Goal: Task Accomplishment & Management: Use online tool/utility

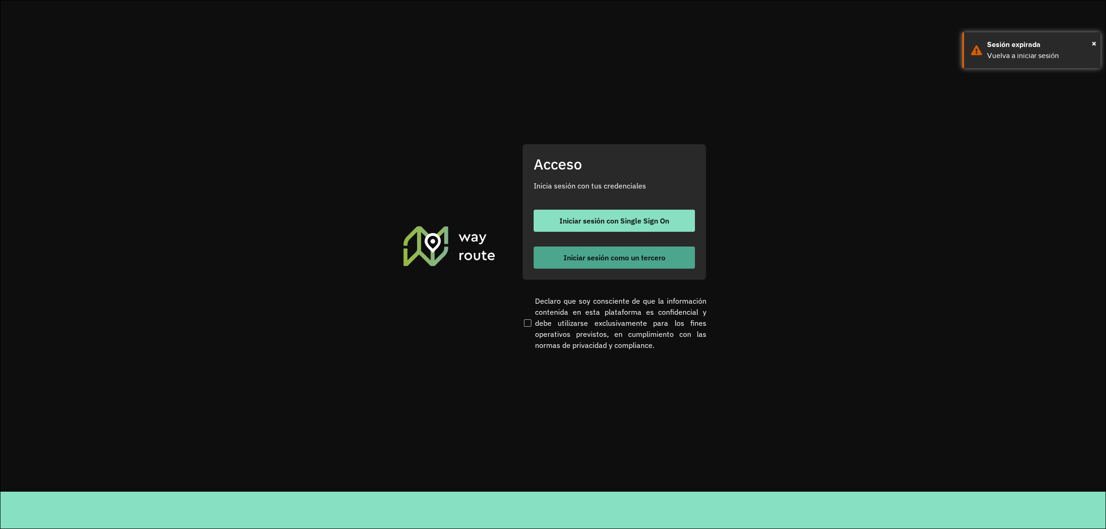
click at [553, 252] on button "Iniciar sesión como un tercero" at bounding box center [613, 257] width 161 height 22
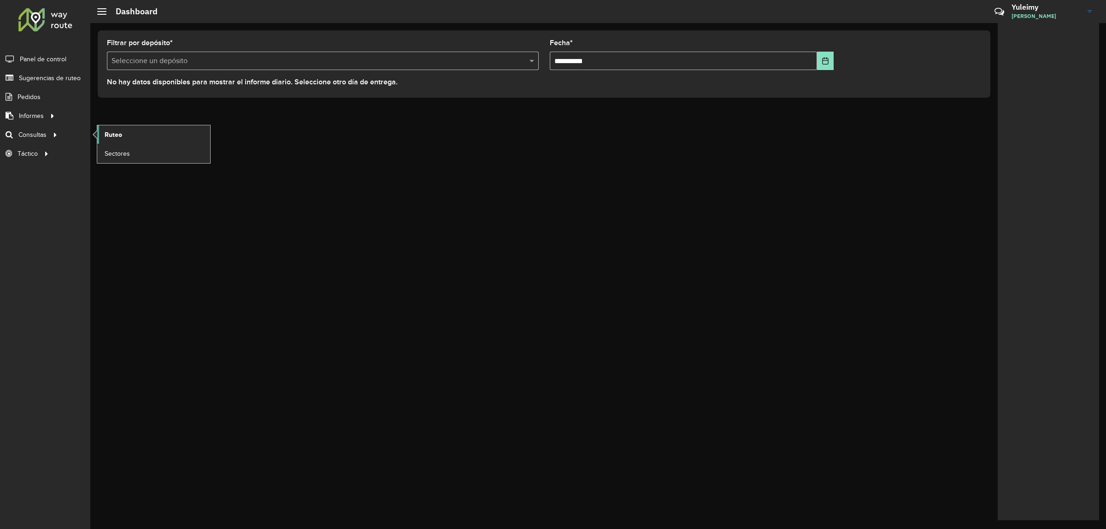
click at [105, 137] on span "Ruteo" at bounding box center [114, 135] width 18 height 10
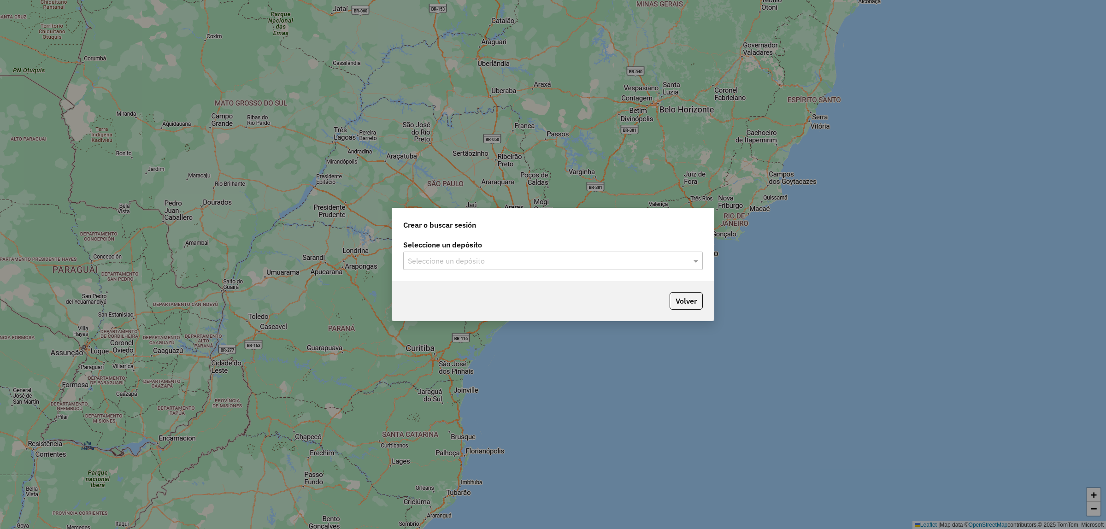
click at [509, 269] on div "Seleccione un depósito" at bounding box center [552, 261] width 299 height 18
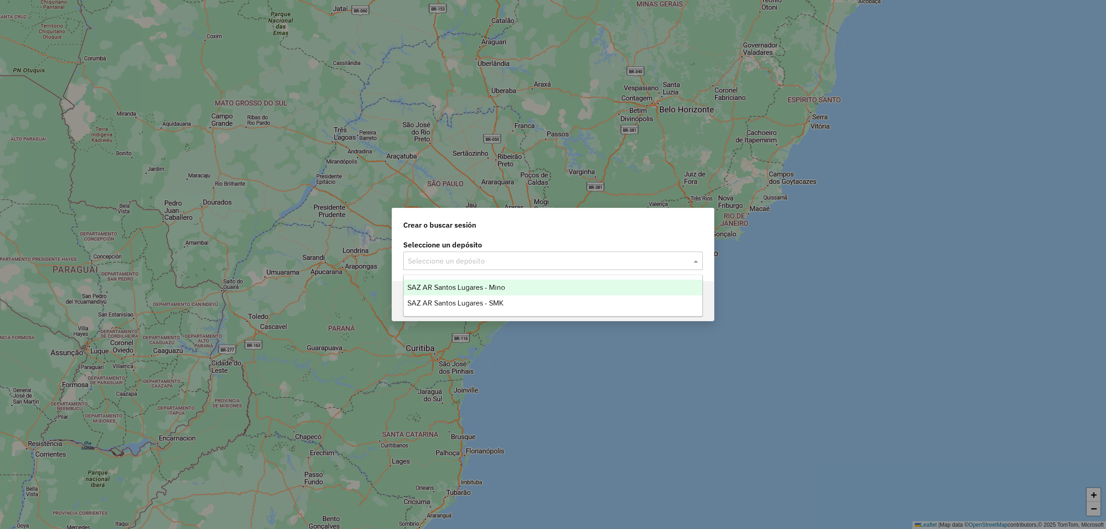
click at [499, 284] on span "SAZ AR Santos Lugares - Mino" at bounding box center [456, 287] width 98 height 8
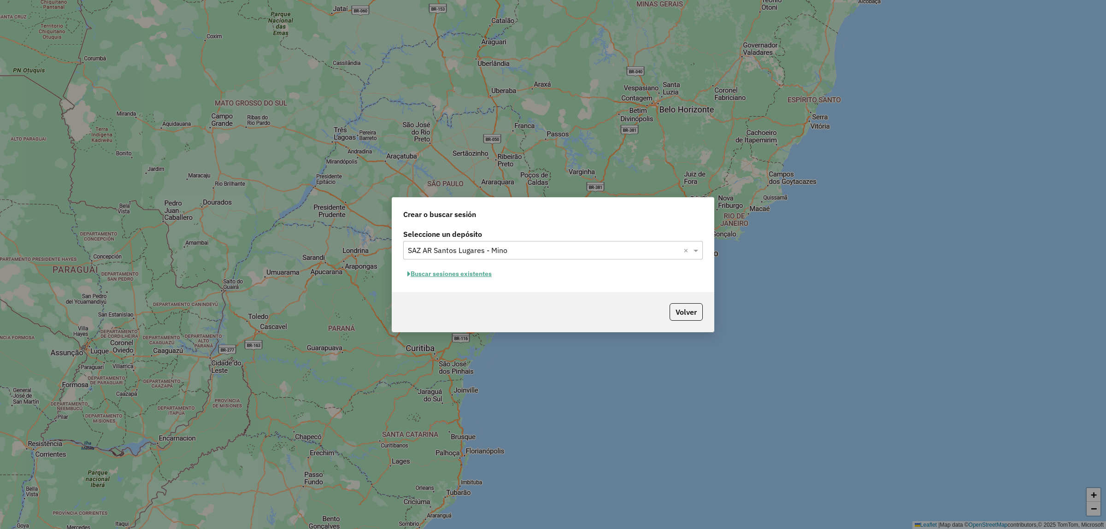
click at [470, 278] on button "Buscar sesiones existentes" at bounding box center [449, 274] width 93 height 14
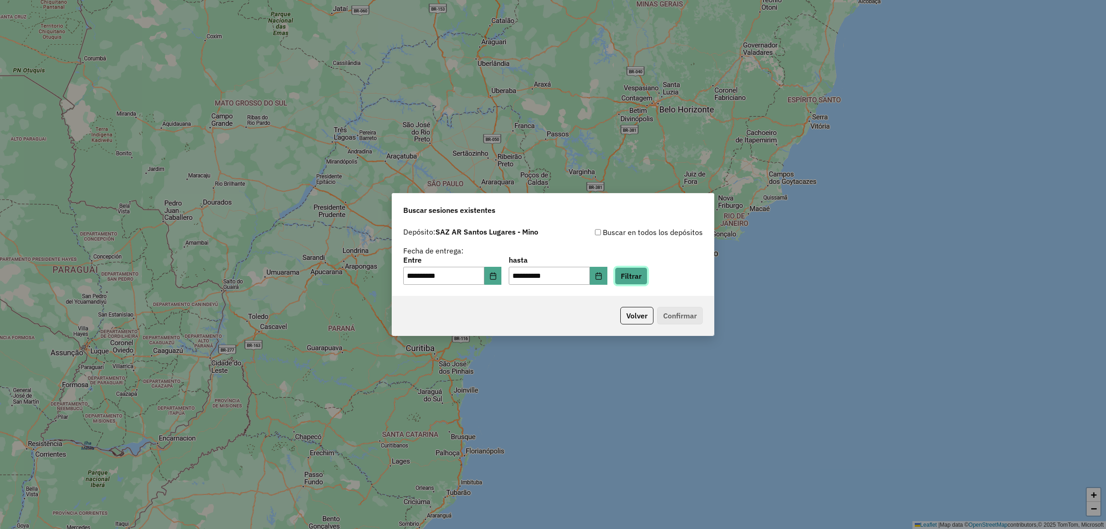
drag, startPoint x: 639, startPoint y: 275, endPoint x: 619, endPoint y: 295, distance: 29.0
click at [638, 274] on button "Filtrar" at bounding box center [631, 276] width 33 height 18
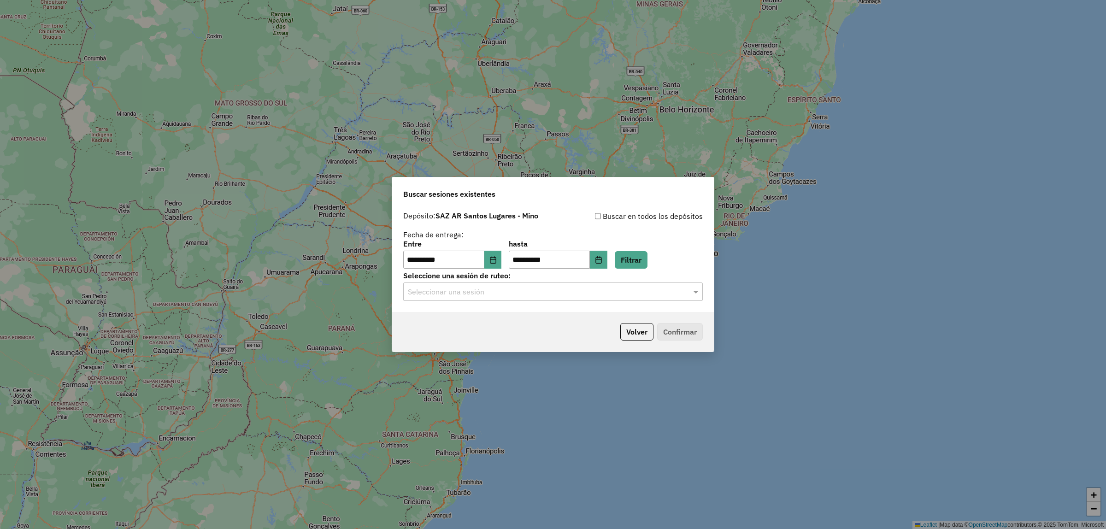
click at [498, 298] on div "Seleccionar una sesión" at bounding box center [552, 291] width 299 height 18
click at [480, 315] on span "1274843 - [DATE] 17:38" at bounding box center [443, 319] width 73 height 8
click at [675, 327] on button "Confirmar" at bounding box center [680, 332] width 46 height 18
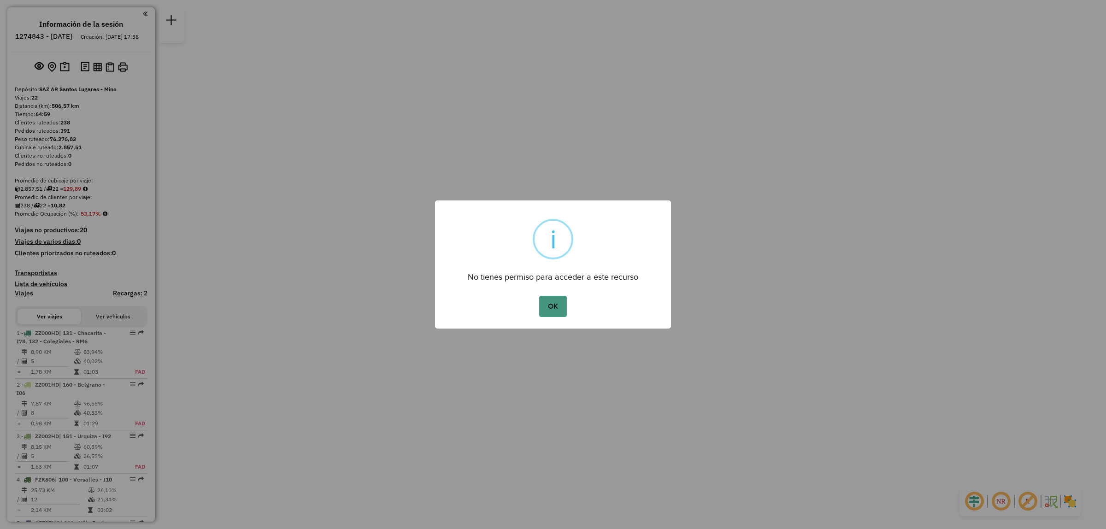
click at [553, 309] on button "OK" at bounding box center [552, 306] width 27 height 21
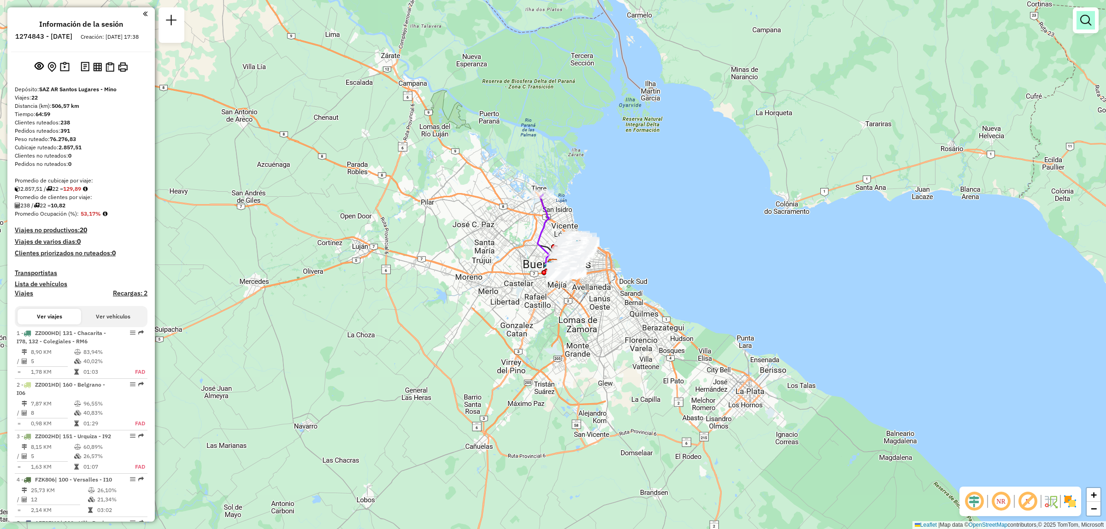
click at [1083, 29] on link at bounding box center [1085, 20] width 18 height 18
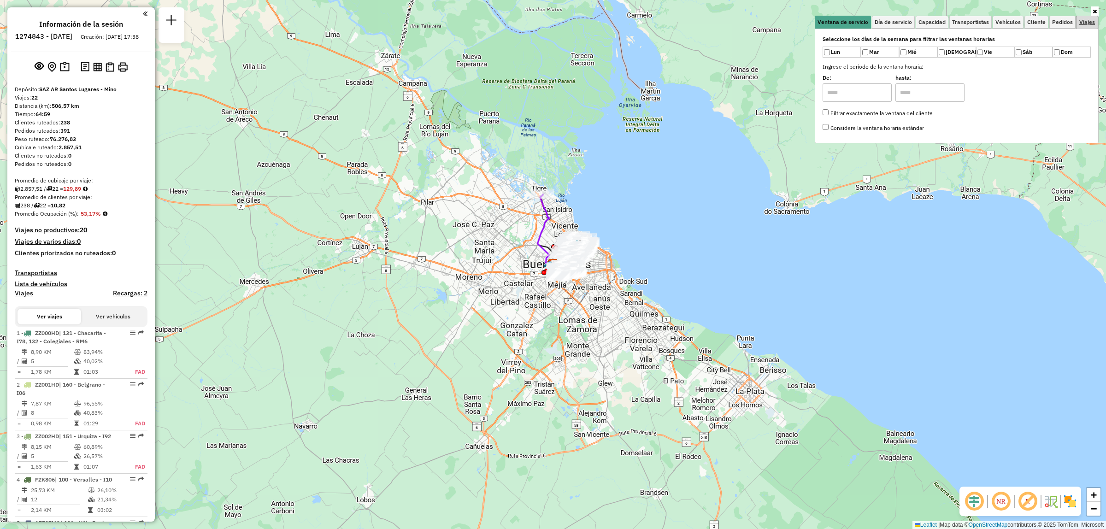
click at [1083, 25] on span "Viajes" at bounding box center [1087, 22] width 16 height 6
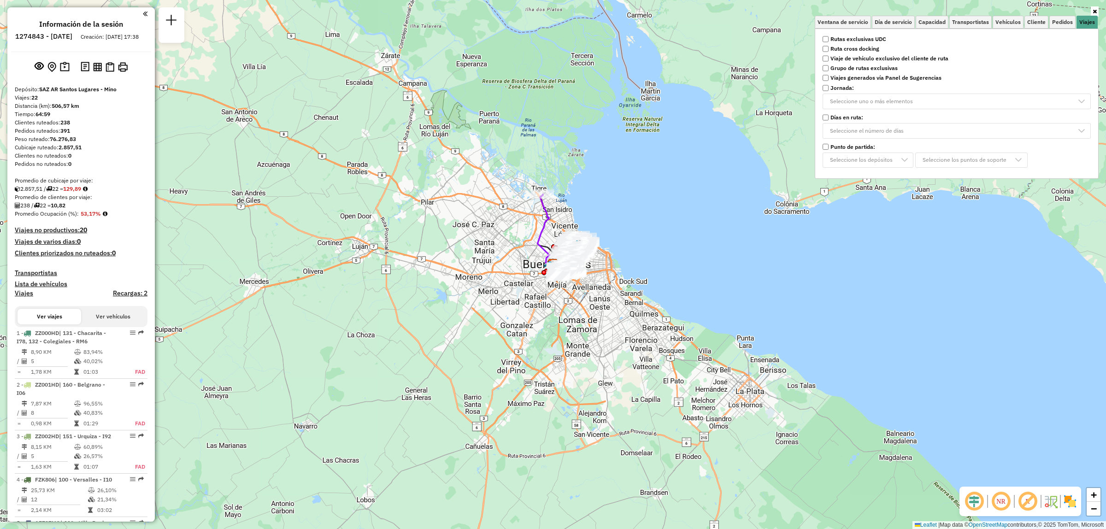
click at [844, 40] on strong "Rutas exclusivas UDC" at bounding box center [858, 39] width 56 height 8
click at [644, 189] on div "Limpiar filtros Ventana de servicio Día de servicio Capacidad Transportistas Ve…" at bounding box center [553, 264] width 1106 height 529
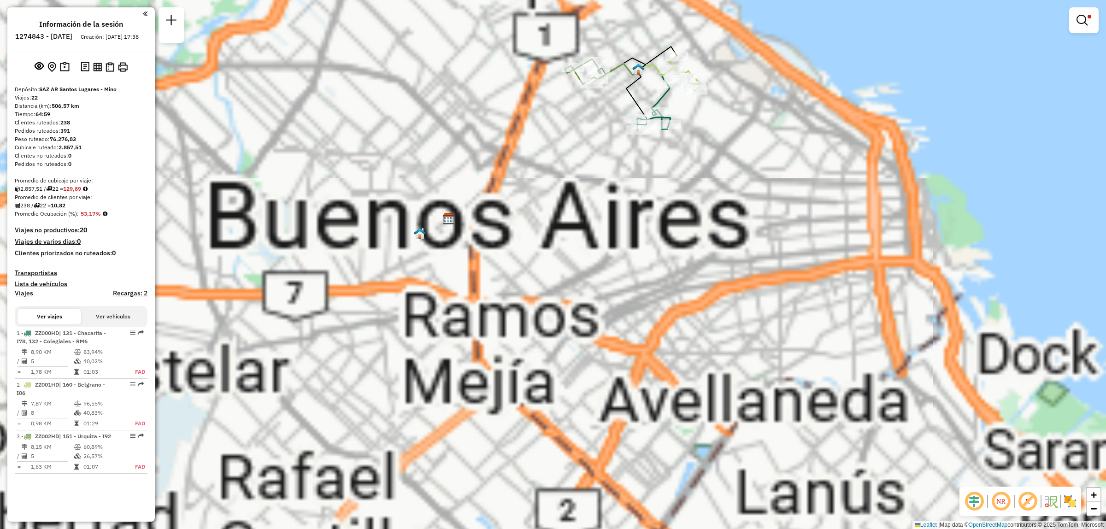
drag, startPoint x: 611, startPoint y: 232, endPoint x: 519, endPoint y: 353, distance: 151.9
click at [519, 353] on div "Limpiar filtros Ventana de servicio Día de servicio Capacidad Transportistas Ve…" at bounding box center [553, 264] width 1106 height 529
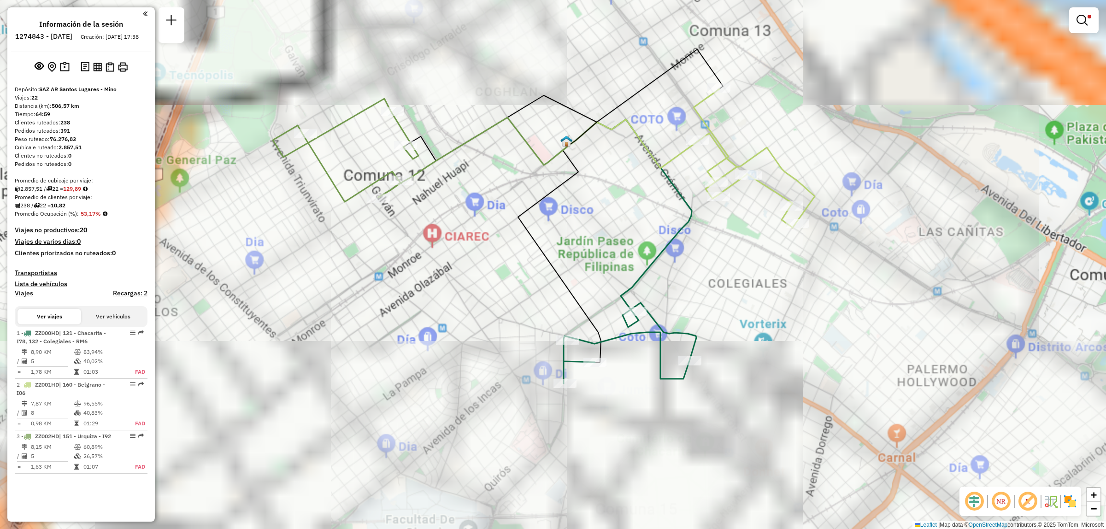
drag, startPoint x: 511, startPoint y: 235, endPoint x: 511, endPoint y: 296, distance: 60.8
click at [511, 296] on div "Limpiar filtros Ventana de servicio Día de servicio Capacidad Transportistas Ve…" at bounding box center [553, 264] width 1106 height 529
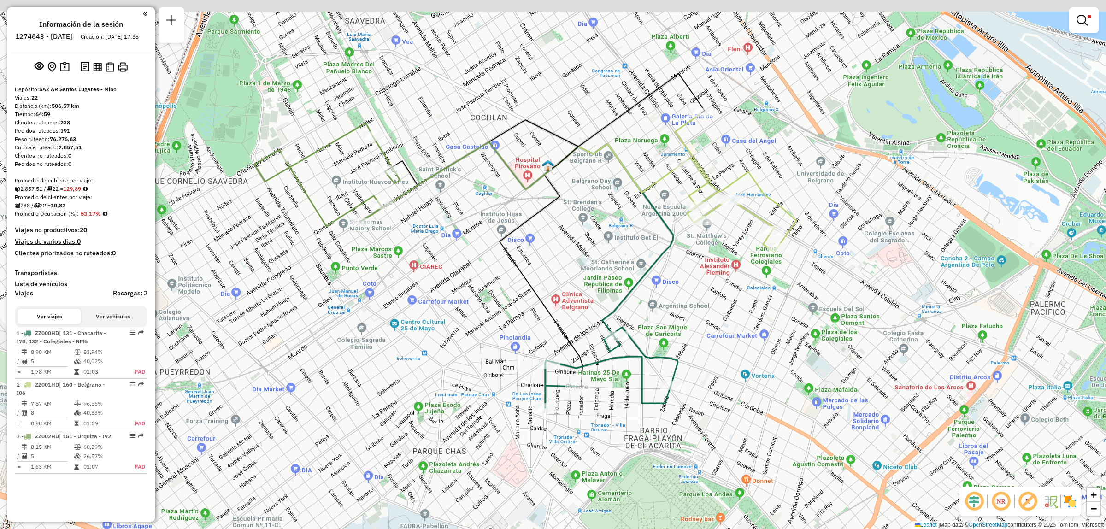
drag, startPoint x: 448, startPoint y: 164, endPoint x: 419, endPoint y: 206, distance: 51.1
click at [419, 206] on div "Limpiar filtros Ventana de servicio Día de servicio Capacidad Transportistas Ve…" at bounding box center [553, 264] width 1106 height 529
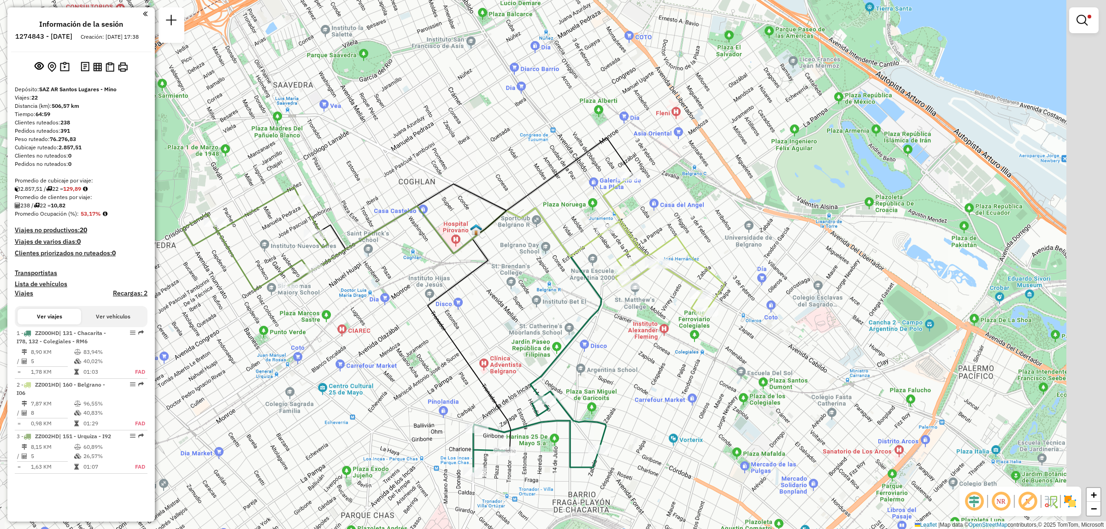
drag, startPoint x: 657, startPoint y: 279, endPoint x: 576, endPoint y: 343, distance: 103.3
click at [576, 343] on div "Limpiar filtros Ventana de servicio Día de servicio Capacidad Transportistas Ve…" at bounding box center [553, 264] width 1106 height 529
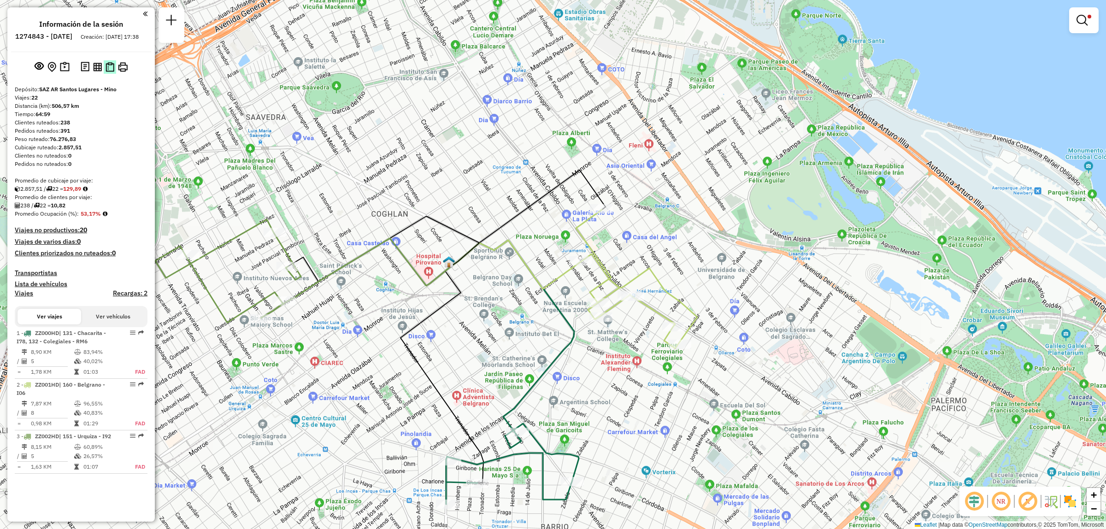
click at [114, 72] on img at bounding box center [109, 67] width 9 height 10
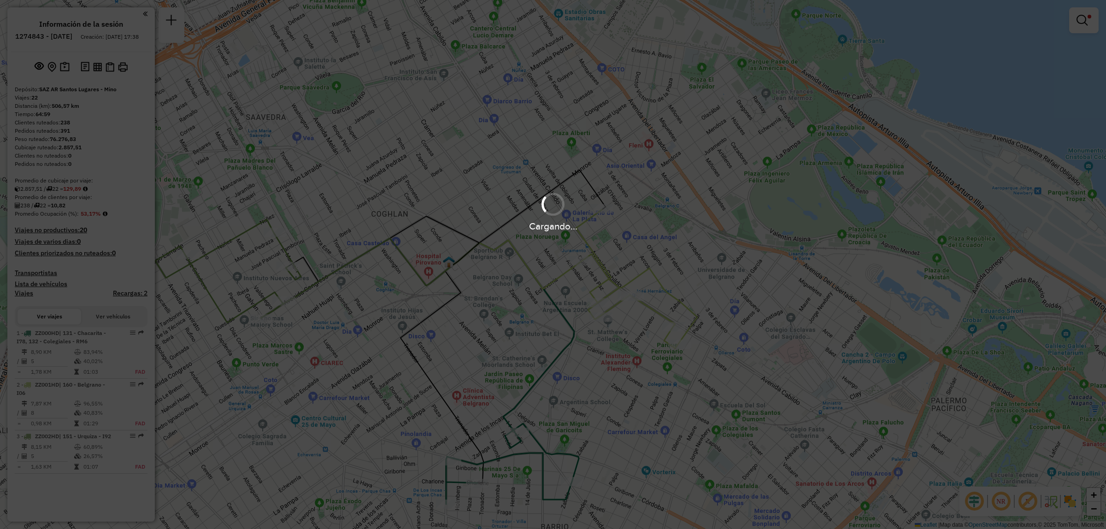
drag, startPoint x: 484, startPoint y: 295, endPoint x: 558, endPoint y: 238, distance: 93.5
click at [558, 238] on div "Cargando..." at bounding box center [553, 264] width 1106 height 529
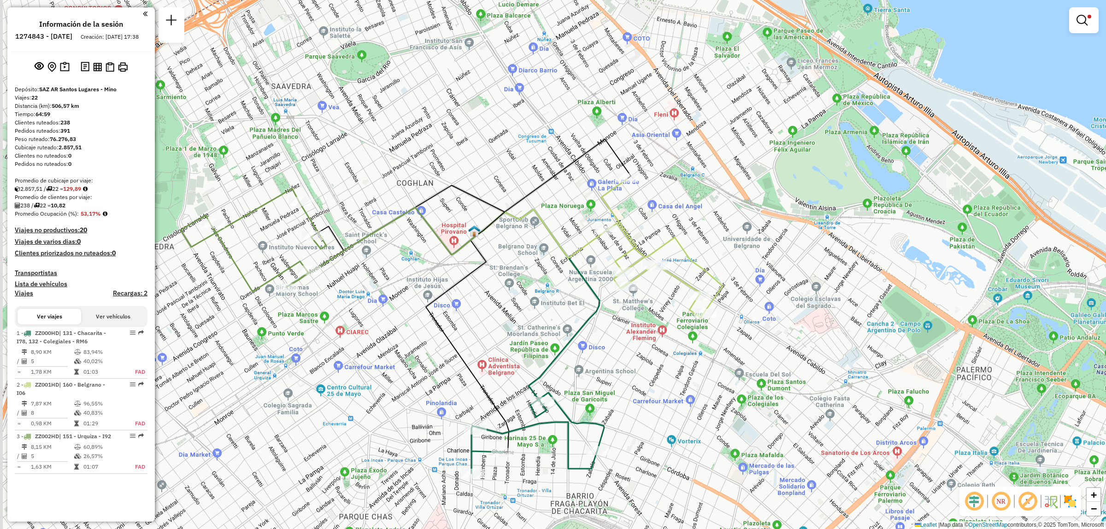
drag, startPoint x: 433, startPoint y: 316, endPoint x: 455, endPoint y: 288, distance: 34.7
click at [455, 288] on div "Limpiar filtros Ventana de servicio Día de servicio Capacidad Transportistas Ve…" at bounding box center [553, 264] width 1106 height 529
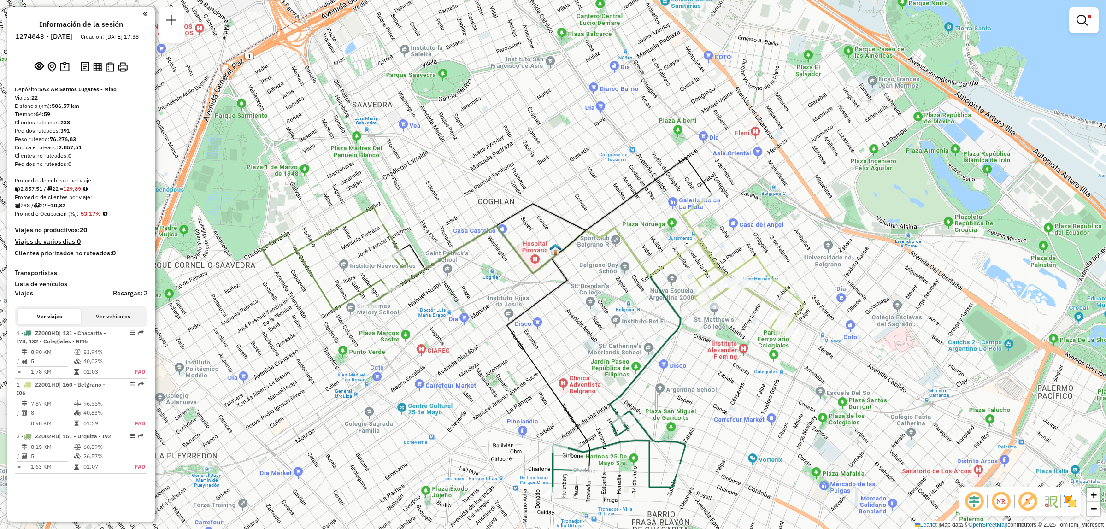
drag, startPoint x: 519, startPoint y: 291, endPoint x: 585, endPoint y: 328, distance: 75.5
click at [585, 328] on div "Limpiar filtros Ventana de servicio Día de servicio Capacidad Transportistas Ve…" at bounding box center [553, 264] width 1106 height 529
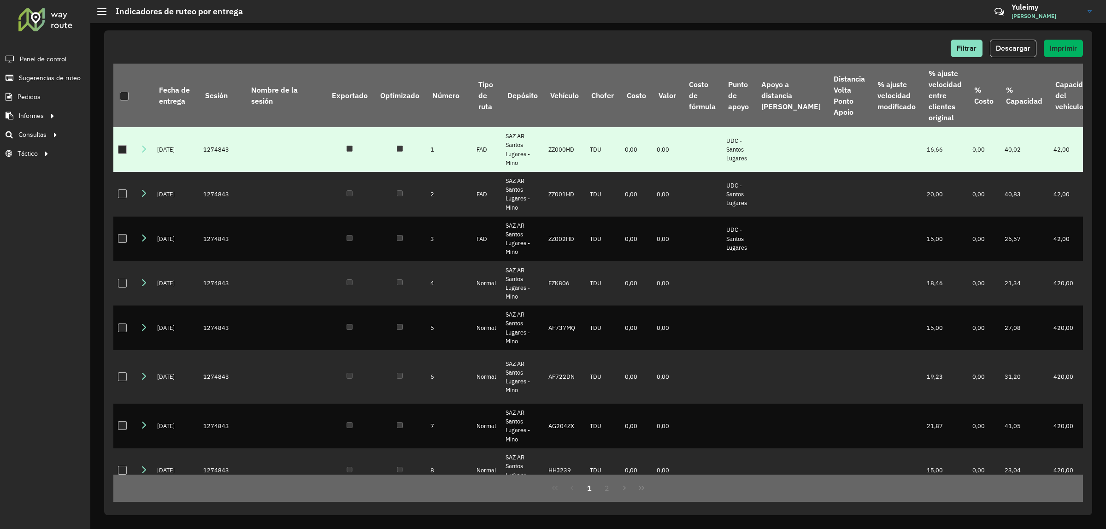
click at [123, 148] on div at bounding box center [122, 149] width 9 height 9
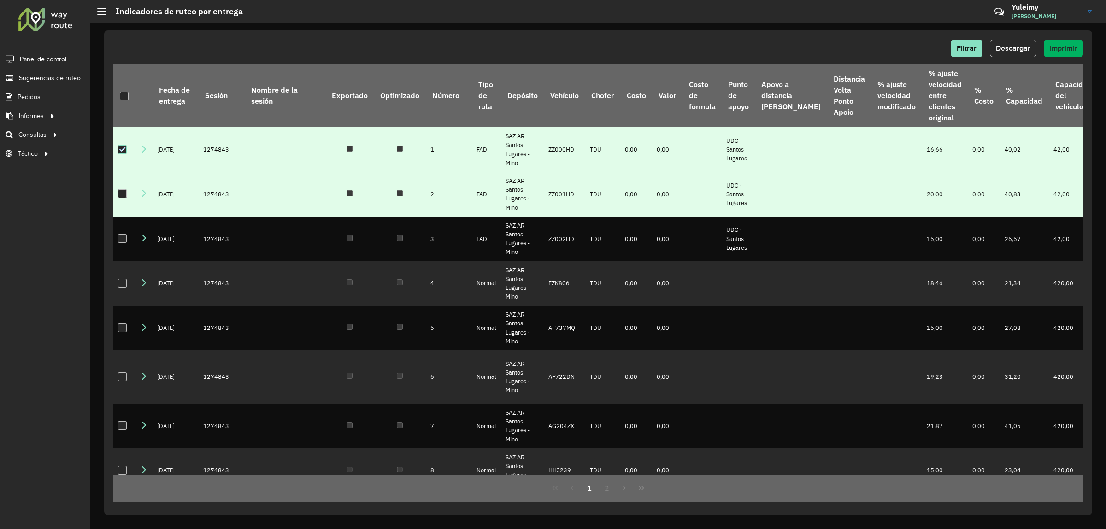
click at [123, 193] on div at bounding box center [122, 193] width 9 height 9
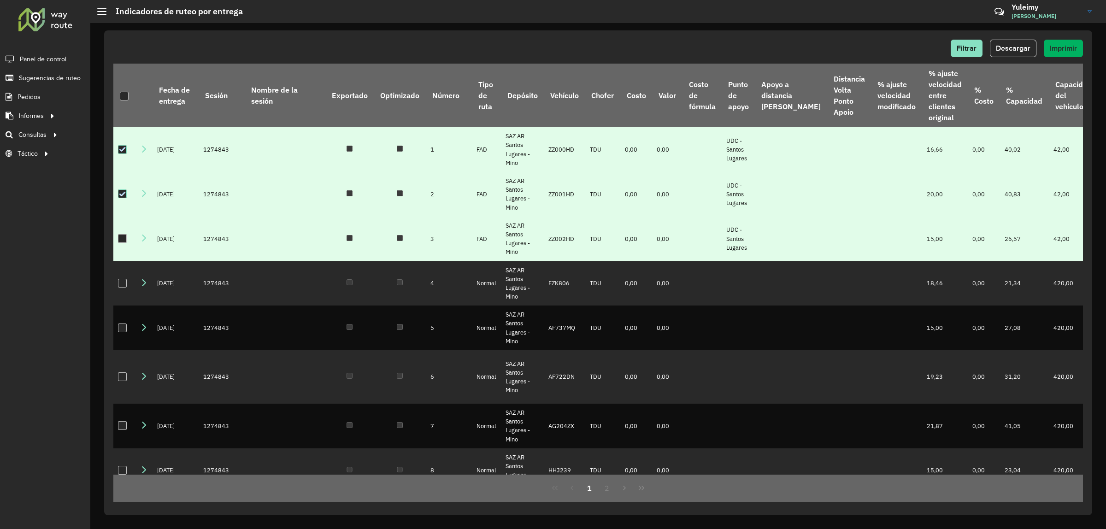
click at [123, 239] on div at bounding box center [122, 238] width 9 height 9
click at [1003, 45] on span "Descargar" at bounding box center [1012, 48] width 35 height 8
